Goal: Find specific page/section

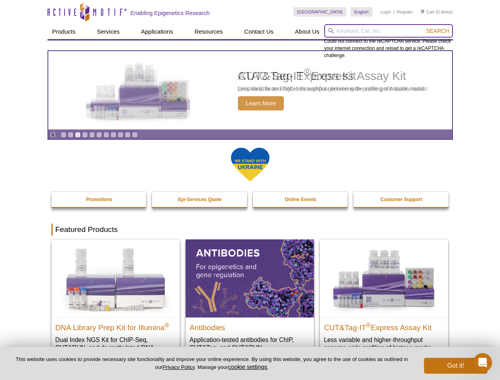
click at [388, 31] on input "search" at bounding box center [388, 30] width 129 height 13
click at [437, 31] on span "Search" at bounding box center [437, 31] width 23 height 6
click at [53, 135] on icon "Pause" at bounding box center [52, 134] width 5 height 5
click at [63, 135] on link "Go to slide 1" at bounding box center [64, 135] width 6 height 6
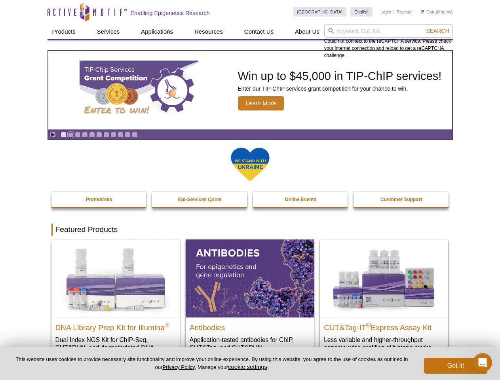
click at [70, 135] on link "Go to slide 2" at bounding box center [71, 135] width 6 height 6
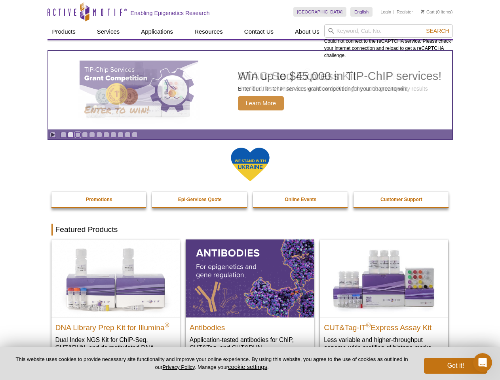
click at [78, 135] on link "Go to slide 3" at bounding box center [78, 135] width 6 height 6
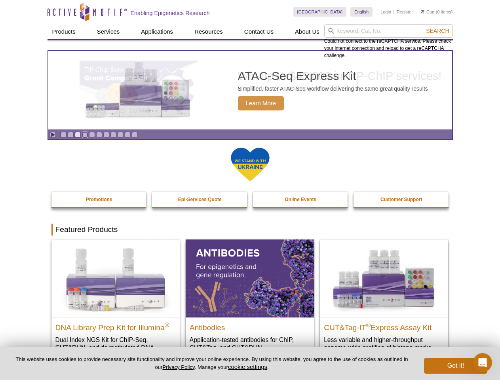
click at [85, 135] on link "Go to slide 4" at bounding box center [85, 135] width 6 height 6
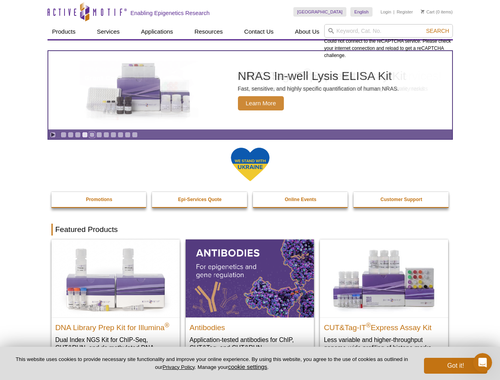
click at [92, 135] on link "Go to slide 5" at bounding box center [92, 135] width 6 height 6
click at [99, 135] on link "Go to slide 6" at bounding box center [99, 135] width 6 height 6
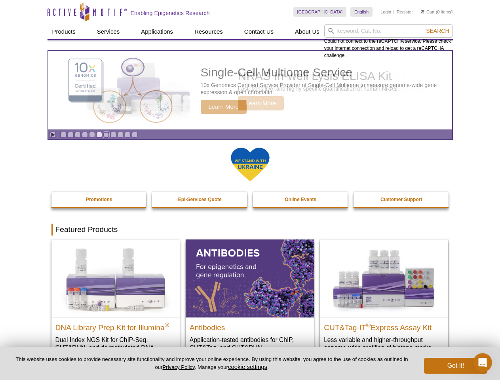
click at [106, 135] on link "Go to slide 7" at bounding box center [106, 135] width 6 height 6
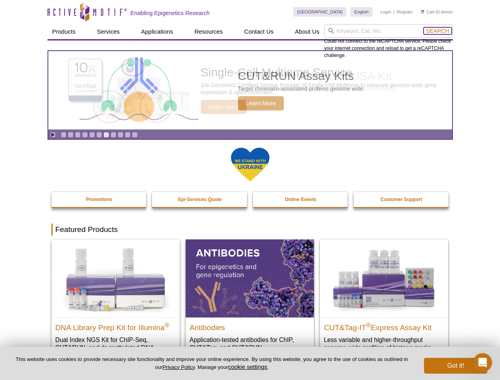
click at [437, 31] on span "Search" at bounding box center [437, 31] width 23 height 6
